Goal: Information Seeking & Learning: Learn about a topic

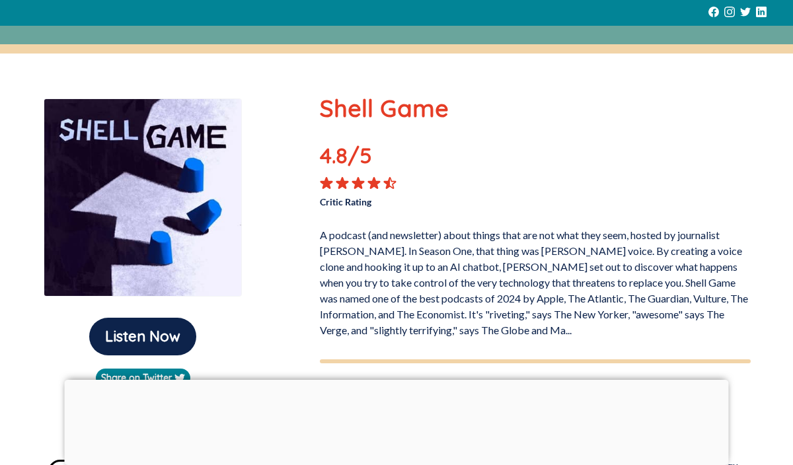
scroll to position [69, 0]
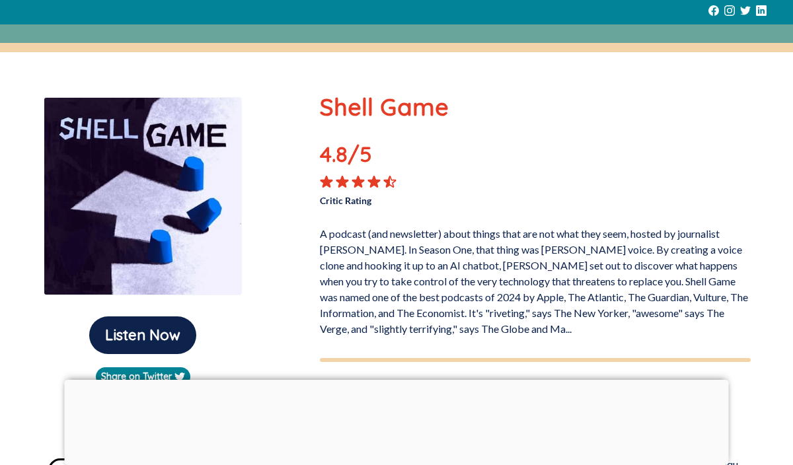
click at [397, 380] on div at bounding box center [397, 380] width 664 height 0
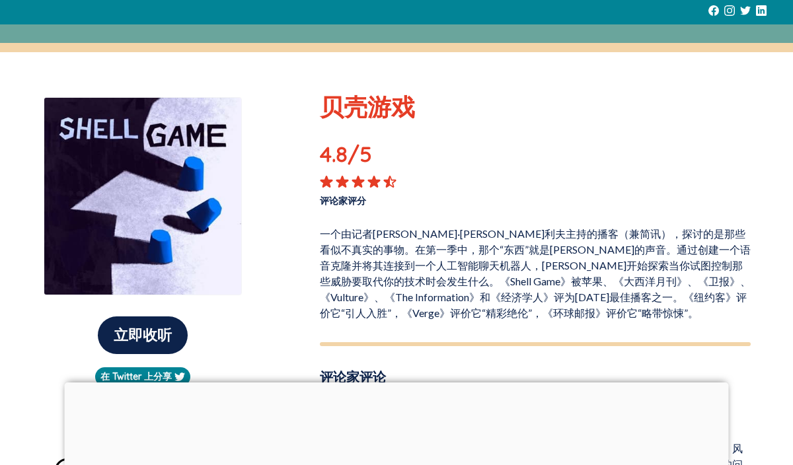
click at [397, 382] on div at bounding box center [397, 382] width 664 height 0
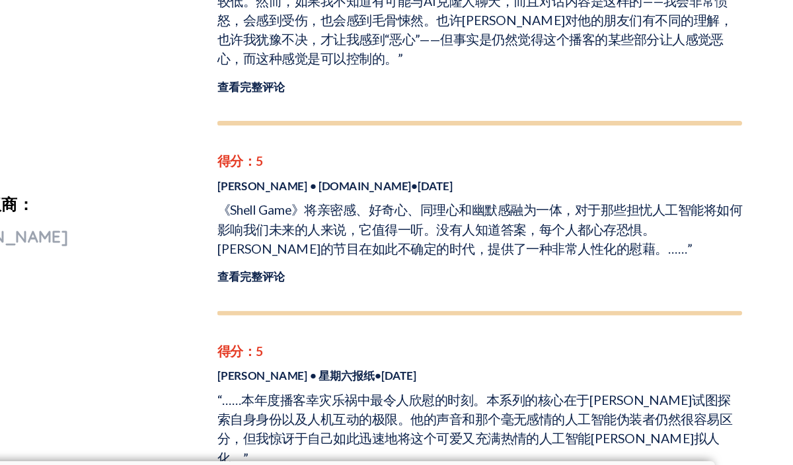
scroll to position [515, 0]
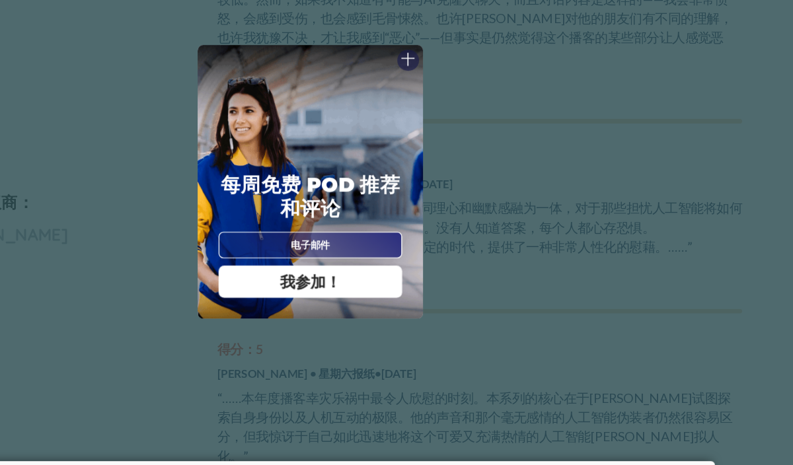
click at [509, 375] on div "十 每周免费 Pod 推荐和评论 我参加！ 十 感谢 Poddy 人！ 星期四见！ 关闭" at bounding box center [396, 232] width 793 height 465
click at [473, 137] on font "十" at bounding box center [476, 132] width 12 height 11
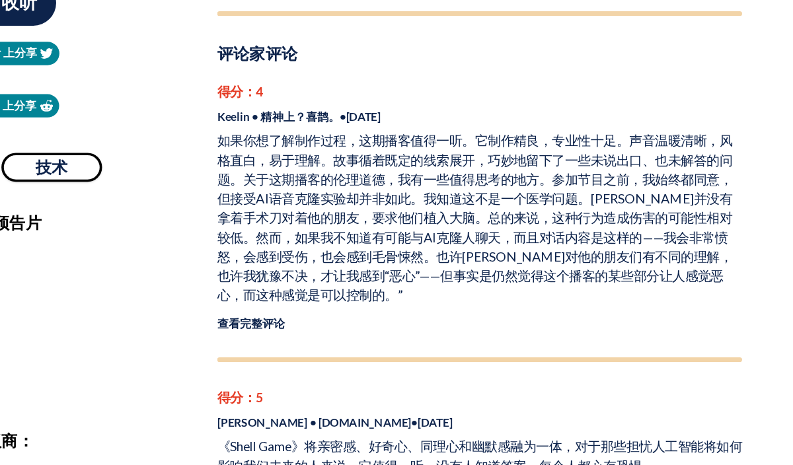
scroll to position [384, 0]
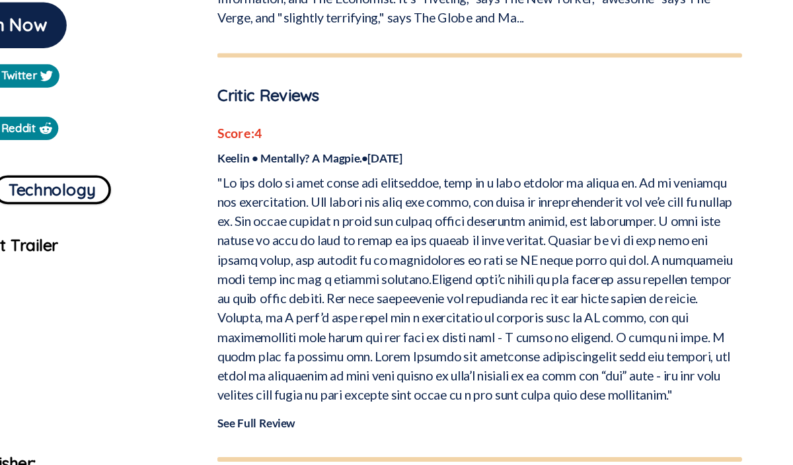
click at [440, 181] on p at bounding box center [535, 237] width 431 height 190
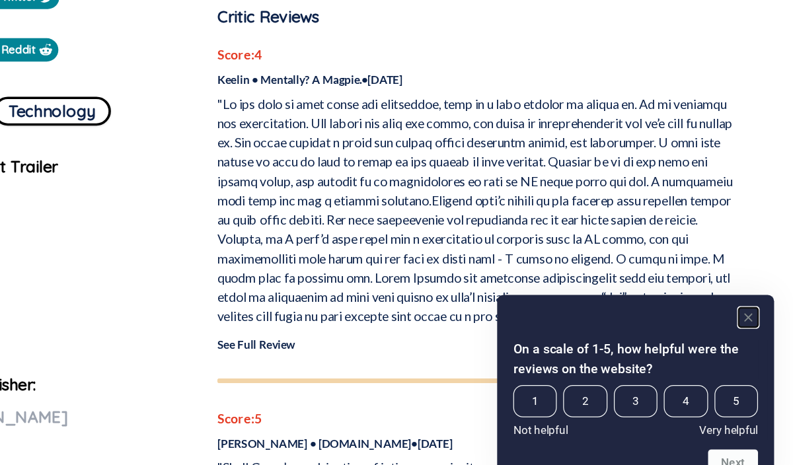
click at [756, 323] on rect "Hide survey" at bounding box center [756, 325] width 16 height 16
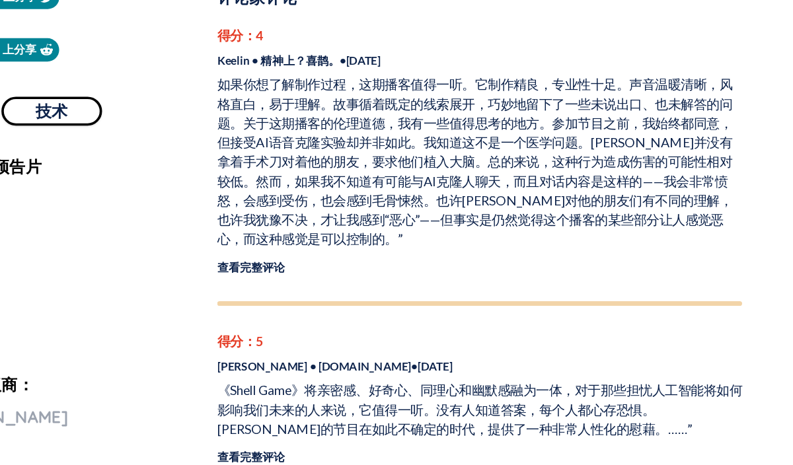
click at [530, 293] on div "得分： 4 Keelin • 精神上？喜鹊。 • [DATE] 查看完整评论" at bounding box center [535, 201] width 431 height 230
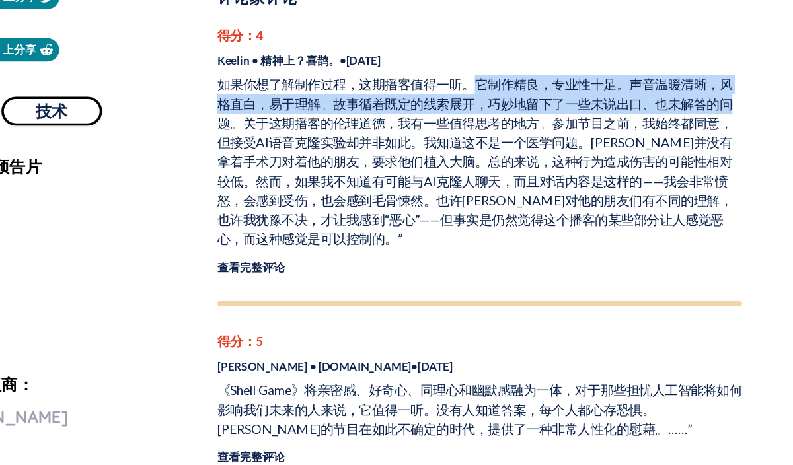
drag, startPoint x: 531, startPoint y: 135, endPoint x: 747, endPoint y: 149, distance: 216.5
click at [747, 149] on p "如果你想了解制作过程，这期播客值得一听。它制作精良，专业性十足。声音温暖清晰，风格直白，易于理解。故事循着既定的线索展开，巧妙地留下了一些未说出口、也未解答的…" at bounding box center [535, 197] width 431 height 143
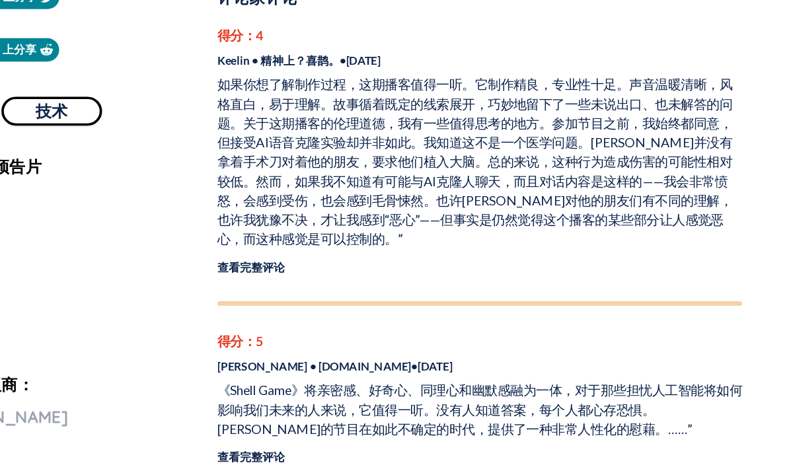
click at [674, 259] on p "如果你想了解制作过程，这期播客值得一听。它制作精良，专业性十足。声音温暖清晰，风格直白，易于理解。故事循着既定的线索展开，巧妙地留下了一些未说出口、也未解答的…" at bounding box center [535, 197] width 431 height 143
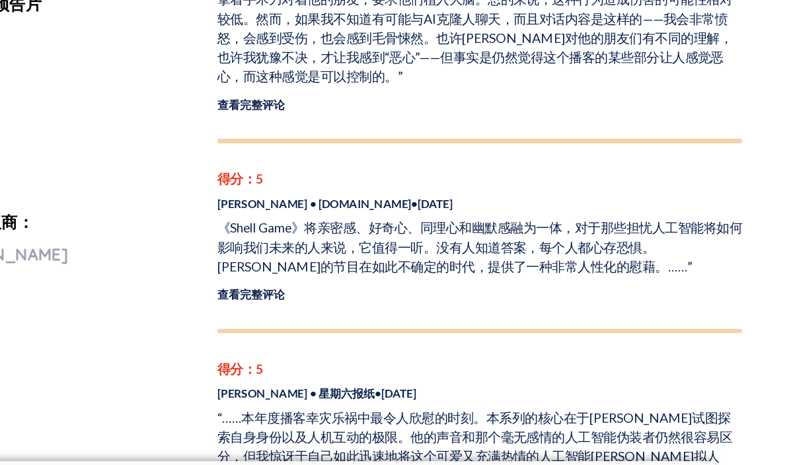
scroll to position [500, 0]
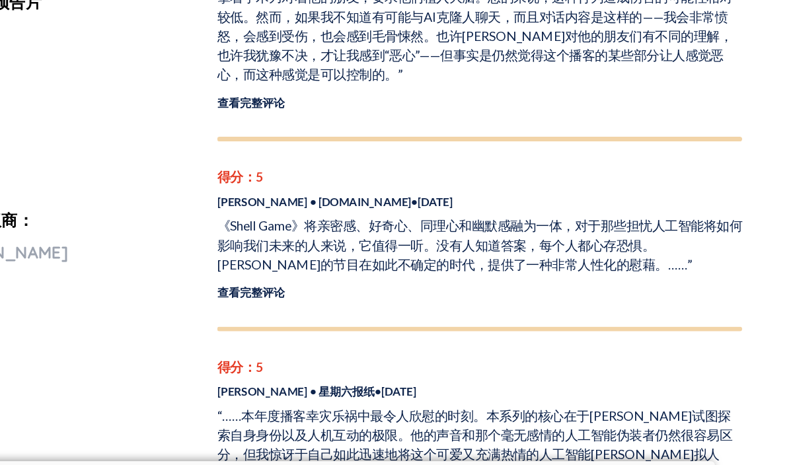
click at [340, 324] on font "查看完整评论" at bounding box center [347, 323] width 55 height 11
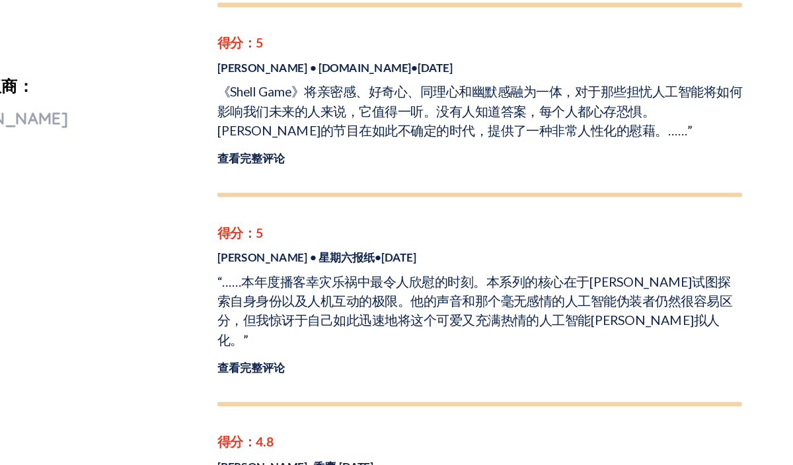
scroll to position [671, 0]
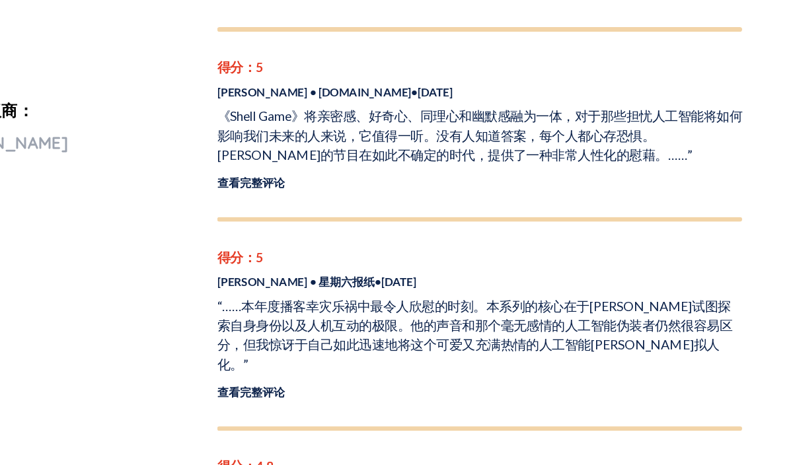
click at [360, 157] on font "查看完整评论" at bounding box center [347, 152] width 55 height 11
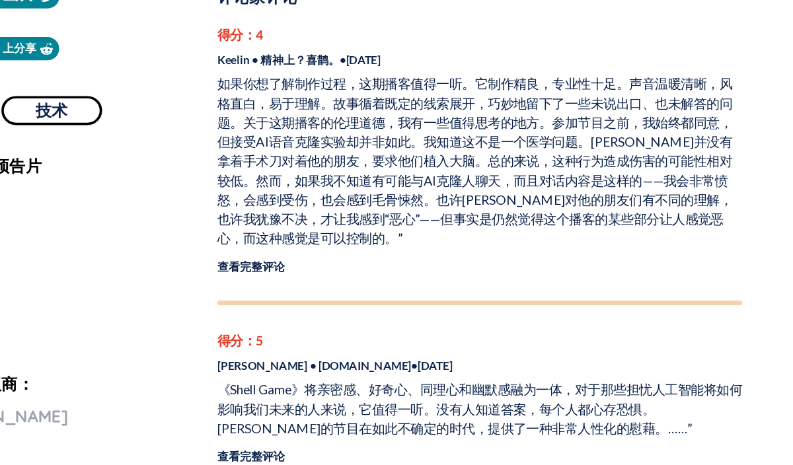
scroll to position [443, 0]
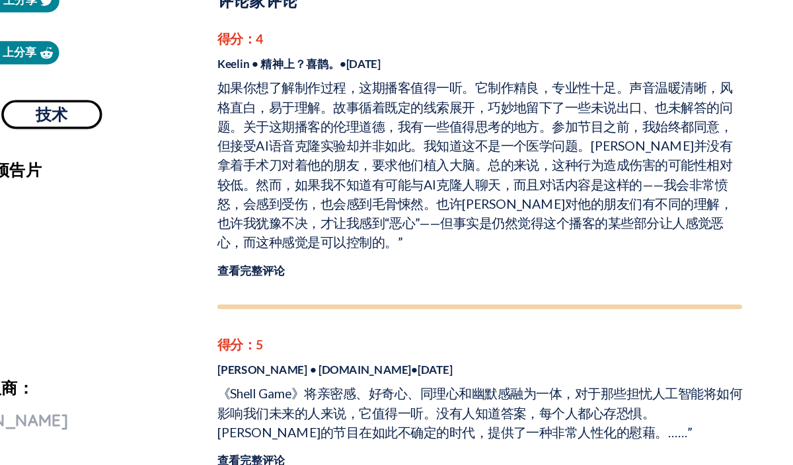
click at [358, 225] on font "查看完整评论" at bounding box center [347, 224] width 55 height 11
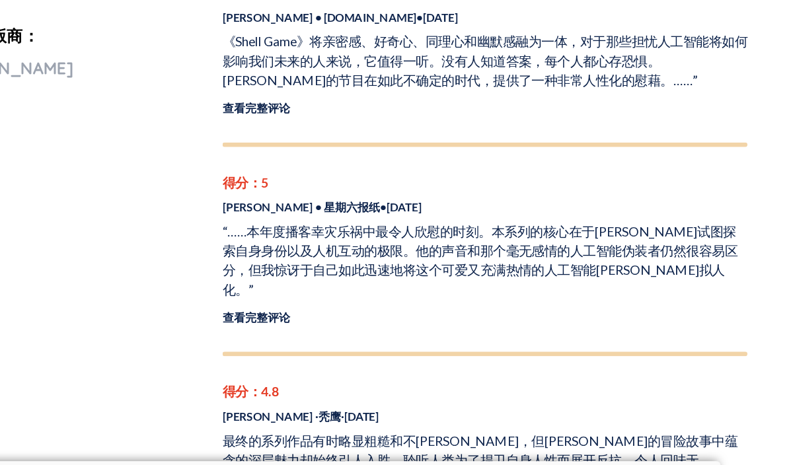
scroll to position [667, 0]
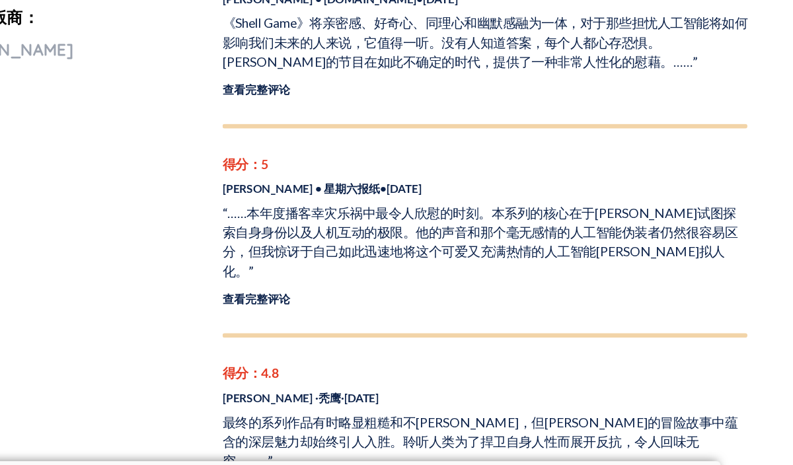
click at [372, 323] on font "查看完整评论" at bounding box center [347, 328] width 55 height 11
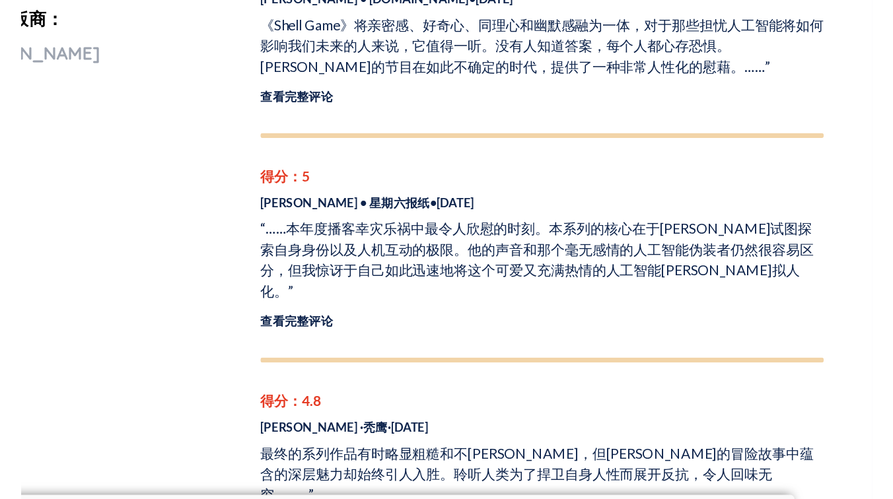
scroll to position [666, 0]
